Goal: Task Accomplishment & Management: Complete application form

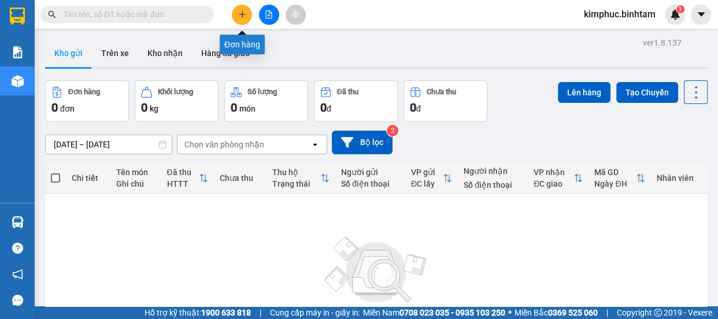
click at [242, 17] on icon "plus" at bounding box center [242, 14] width 1 height 6
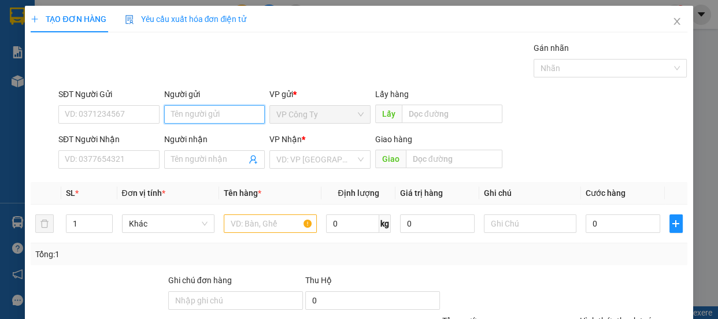
click at [187, 115] on input "Người gửi" at bounding box center [214, 114] width 101 height 19
type input "công"
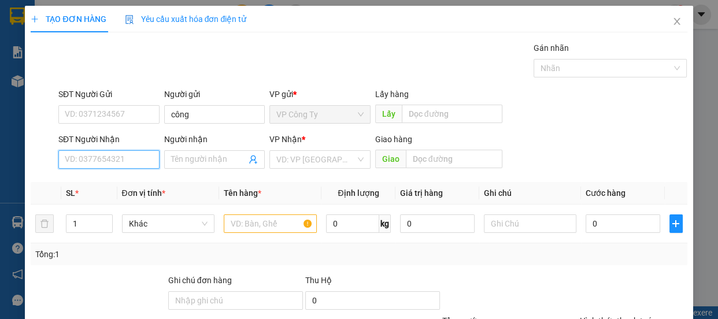
click at [101, 160] on input "SĐT Người Nhận" at bounding box center [108, 159] width 101 height 19
click at [127, 160] on input "0975750666" at bounding box center [108, 159] width 101 height 19
click at [127, 161] on input "0975750666" at bounding box center [108, 159] width 101 height 19
type input "0975750666"
click at [186, 157] on input "Người nhận" at bounding box center [209, 159] width 76 height 13
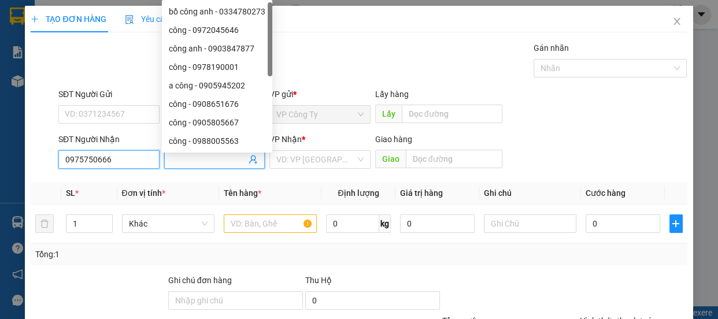
click at [133, 162] on input "0975750666" at bounding box center [108, 159] width 101 height 19
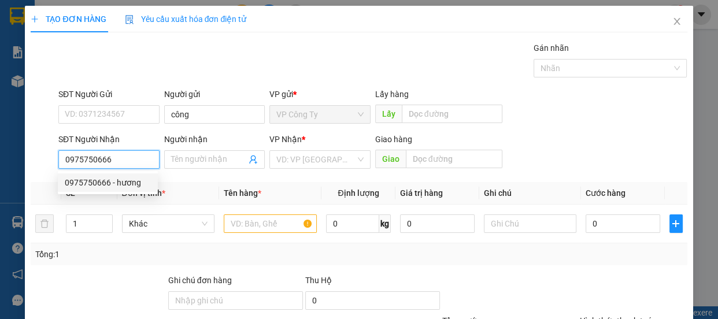
click at [135, 180] on div "0975750666 - hương" at bounding box center [108, 182] width 86 height 13
type input "hương"
type input "70.000"
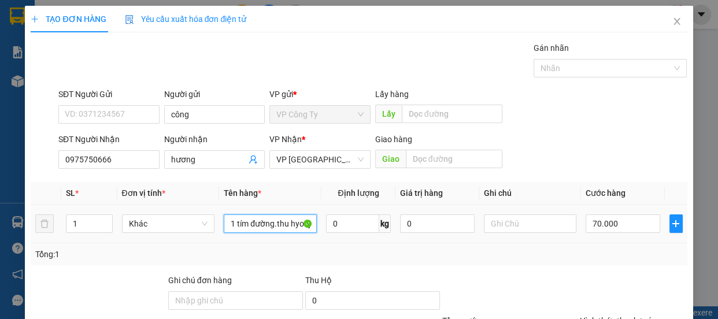
click at [301, 224] on input "1 tím đường.thu hyooj 930.000đ" at bounding box center [270, 224] width 93 height 19
click at [294, 220] on input "oj 930.000đ" at bounding box center [270, 224] width 93 height 19
type input "o"
type input "1 bao đường.thu hộ 1.550.000đ"
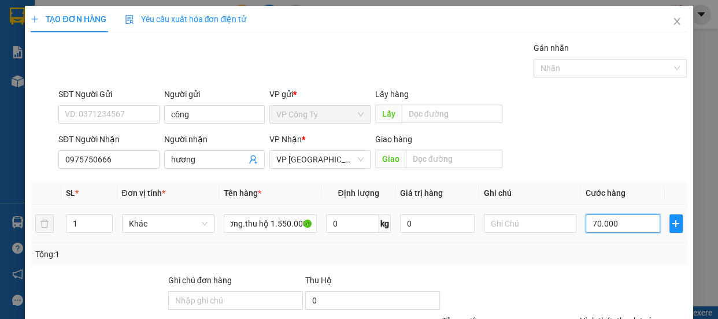
click at [589, 221] on input "70.000" at bounding box center [623, 224] width 75 height 19
type input "0"
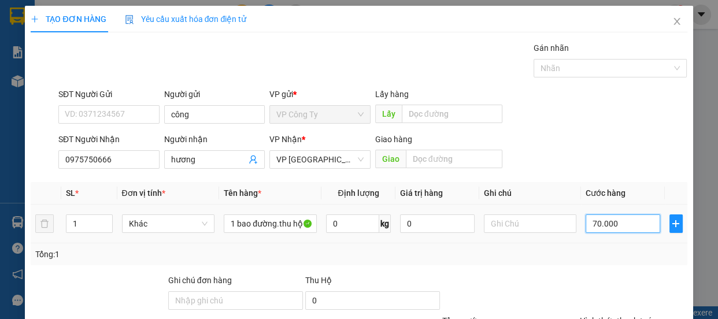
type input "0.000"
type input "90.000"
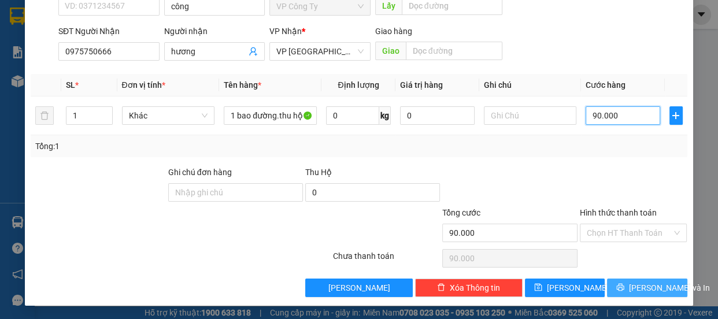
type input "90.000"
click at [637, 286] on span "[PERSON_NAME] và In" at bounding box center [669, 288] width 81 height 13
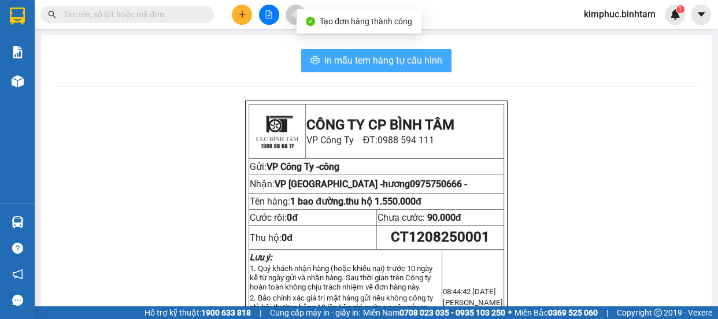
click at [428, 62] on span "In mẫu tem hàng tự cấu hình" at bounding box center [383, 60] width 118 height 14
click at [412, 67] on span "In mẫu tem hàng tự cấu hình" at bounding box center [383, 60] width 118 height 14
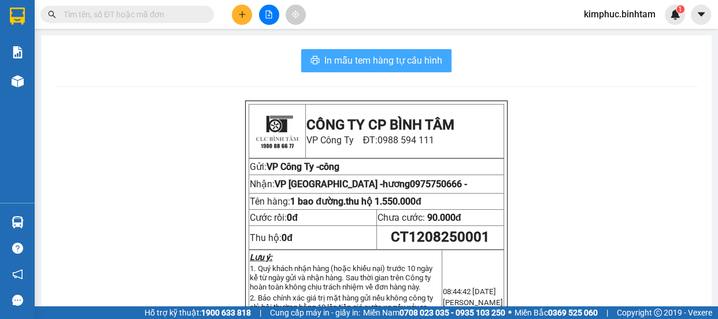
click at [412, 67] on span "In mẫu tem hàng tự cấu hình" at bounding box center [383, 60] width 118 height 14
click at [360, 58] on span "In mẫu tem hàng tự cấu hình" at bounding box center [383, 60] width 118 height 14
click at [361, 60] on span "In mẫu tem hàng tự cấu hình" at bounding box center [383, 60] width 118 height 14
click at [363, 61] on span "In mẫu tem hàng tự cấu hình" at bounding box center [383, 60] width 118 height 14
